Goal: Book appointment/travel/reservation

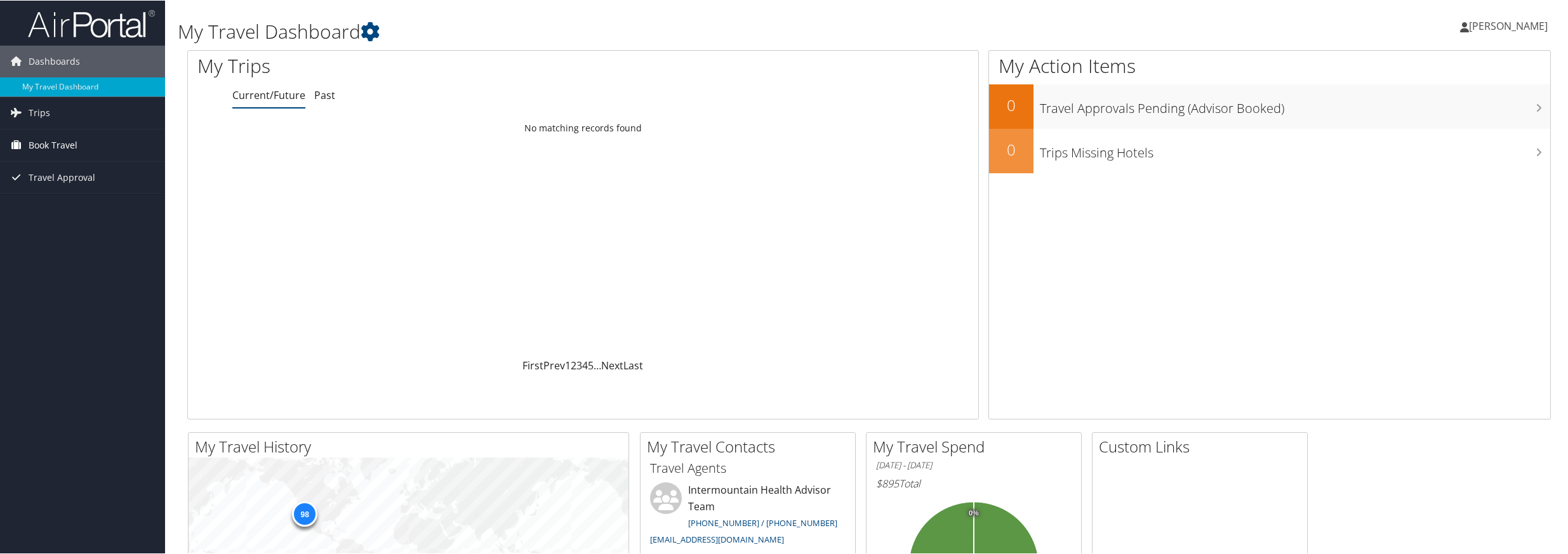
click at [58, 143] on span "Book Travel" at bounding box center [53, 145] width 49 height 32
click at [1520, 68] on icon at bounding box center [1537, 65] width 37 height 22
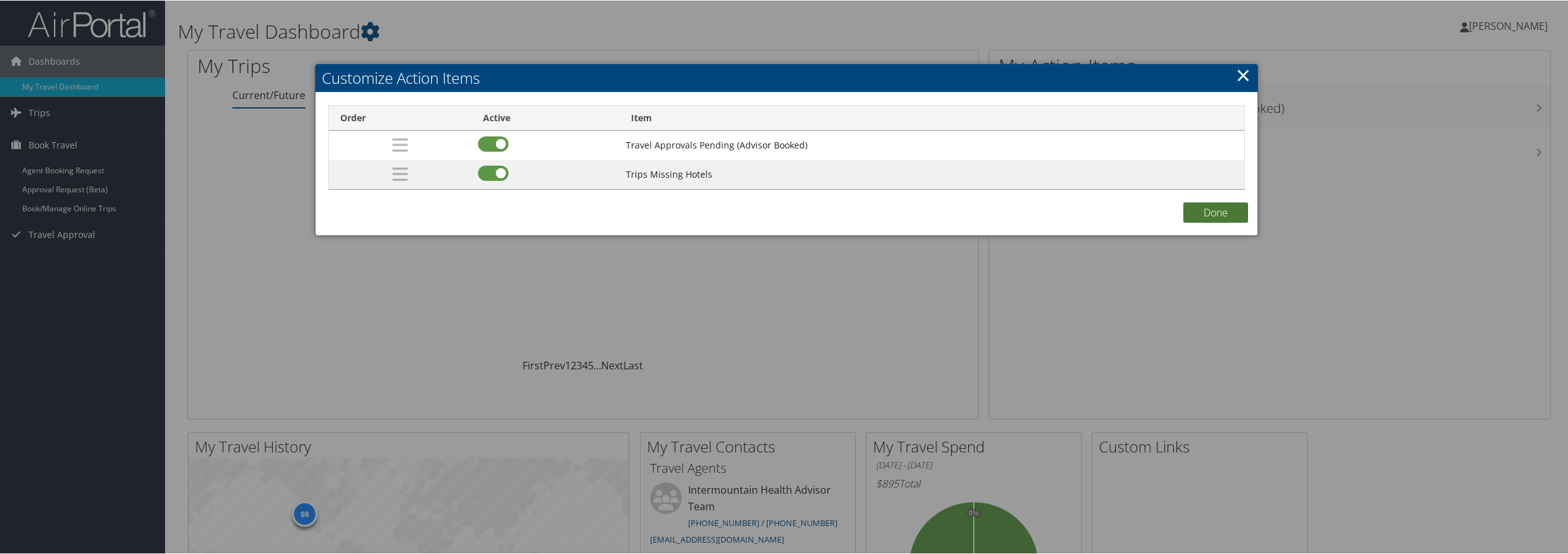
click at [1223, 213] on button "Done" at bounding box center [1216, 212] width 65 height 20
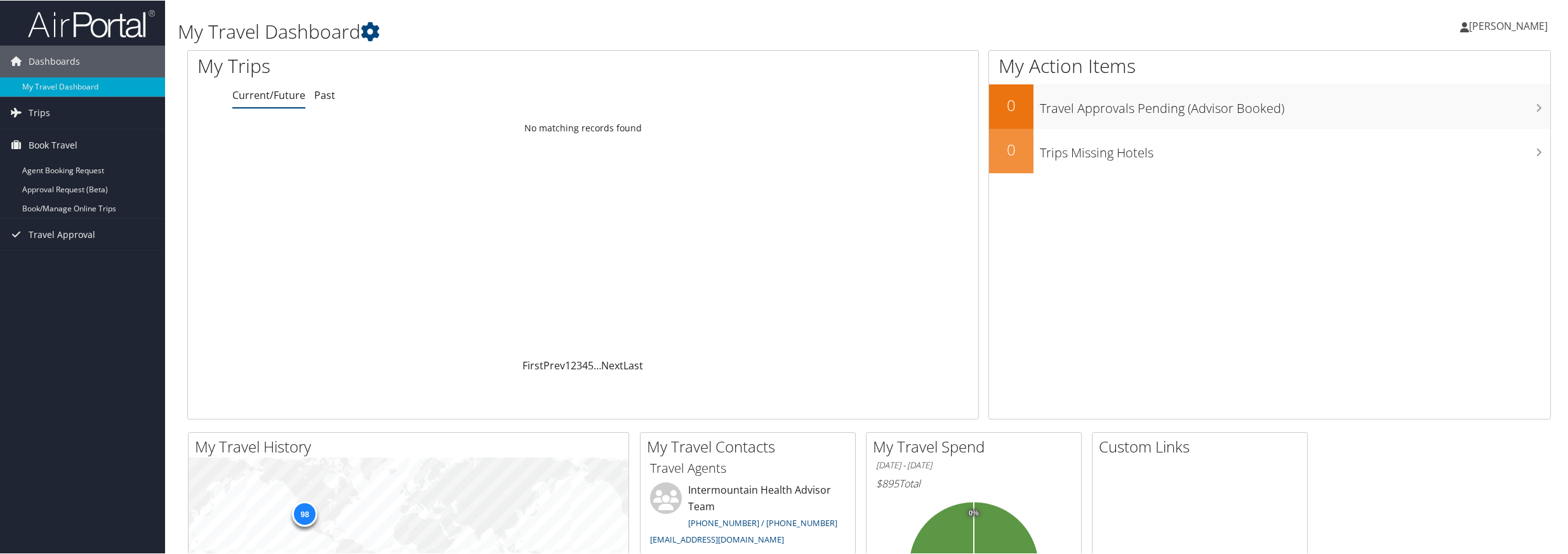
click at [1506, 27] on span "[PERSON_NAME]" at bounding box center [1508, 25] width 79 height 14
click at [1454, 114] on link "View Travel Profile" at bounding box center [1474, 113] width 142 height 22
click at [79, 208] on link "Book/Manage Online Trips" at bounding box center [83, 208] width 165 height 19
